Goal: Transaction & Acquisition: Obtain resource

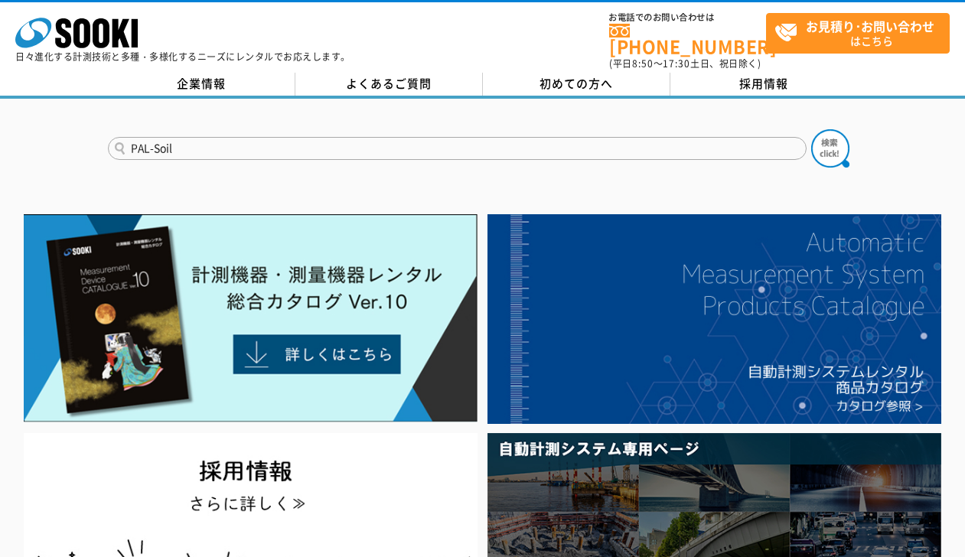
type input "PAL-Soil"
click at [812, 129] on button at bounding box center [831, 148] width 38 height 38
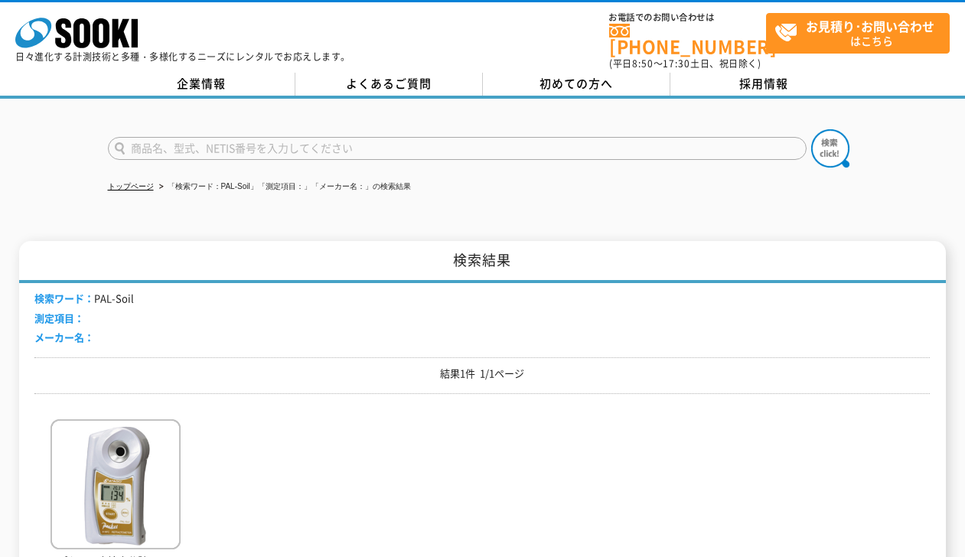
scroll to position [306, 0]
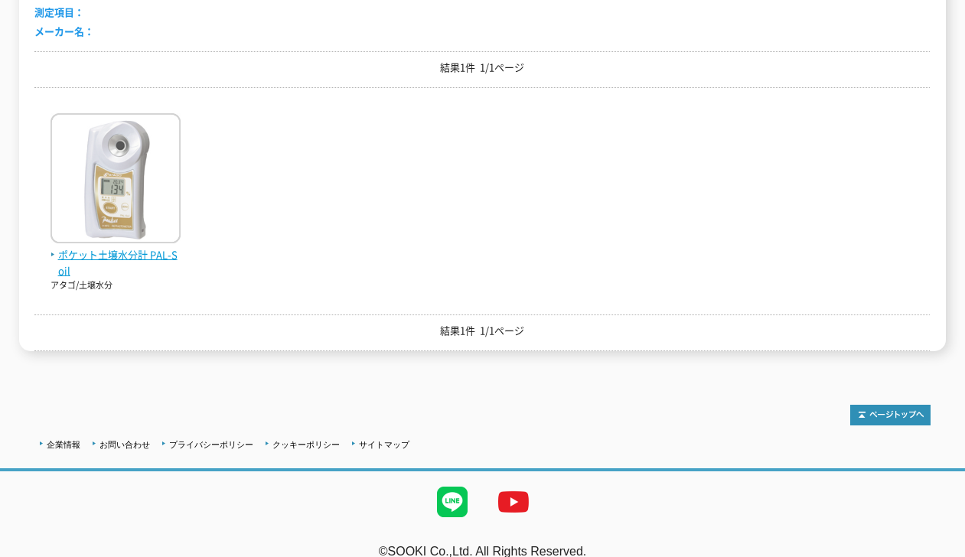
click at [102, 249] on span "ポケット土壌水分計 PAL-Soil" at bounding box center [116, 263] width 130 height 32
